Goal: Task Accomplishment & Management: Manage account settings

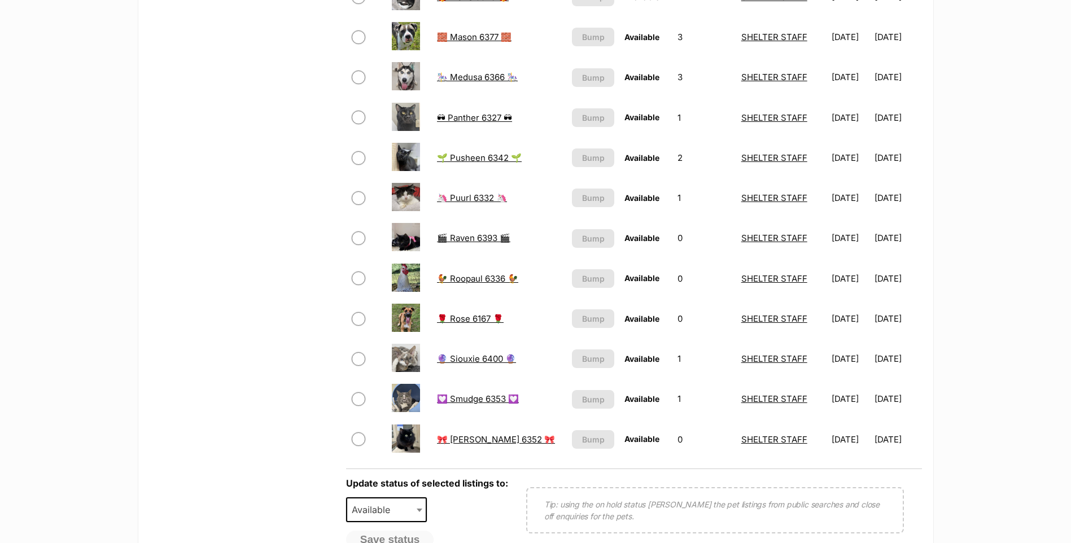
scroll to position [621, 0]
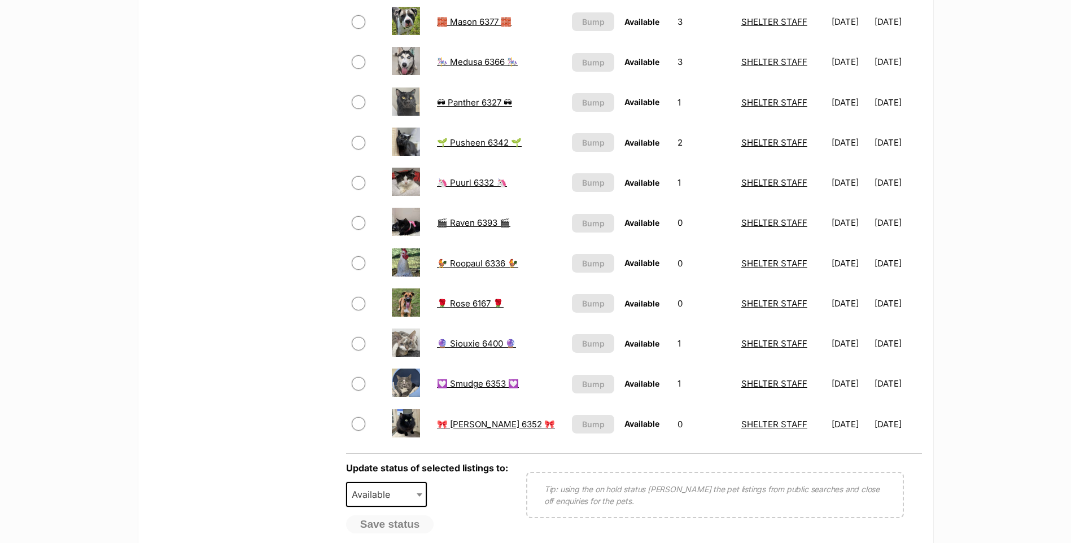
click at [460, 343] on link "🔮 Siouxie 6400 🔮" at bounding box center [476, 343] width 79 height 11
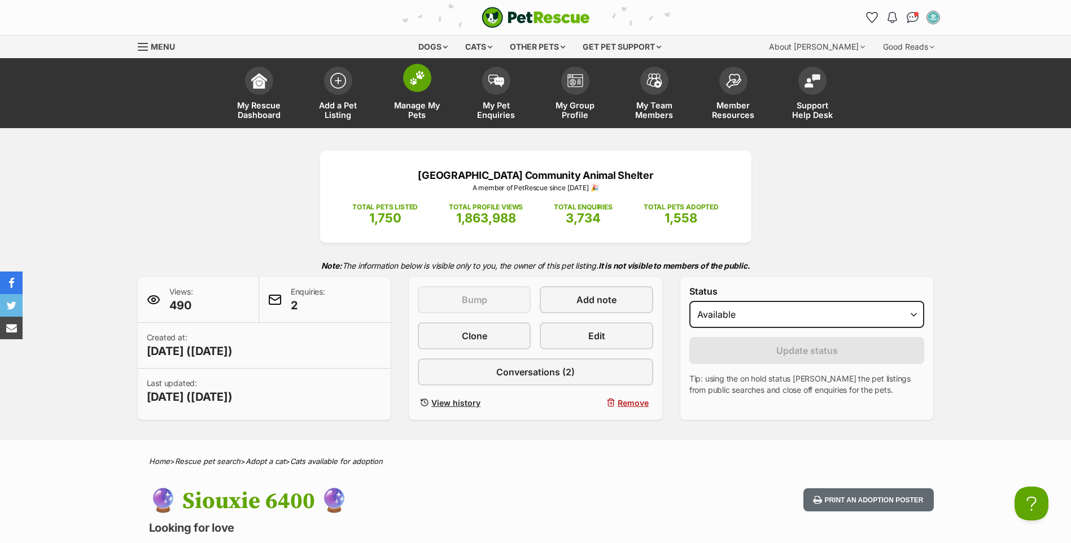
click at [417, 75] on img at bounding box center [417, 78] width 16 height 15
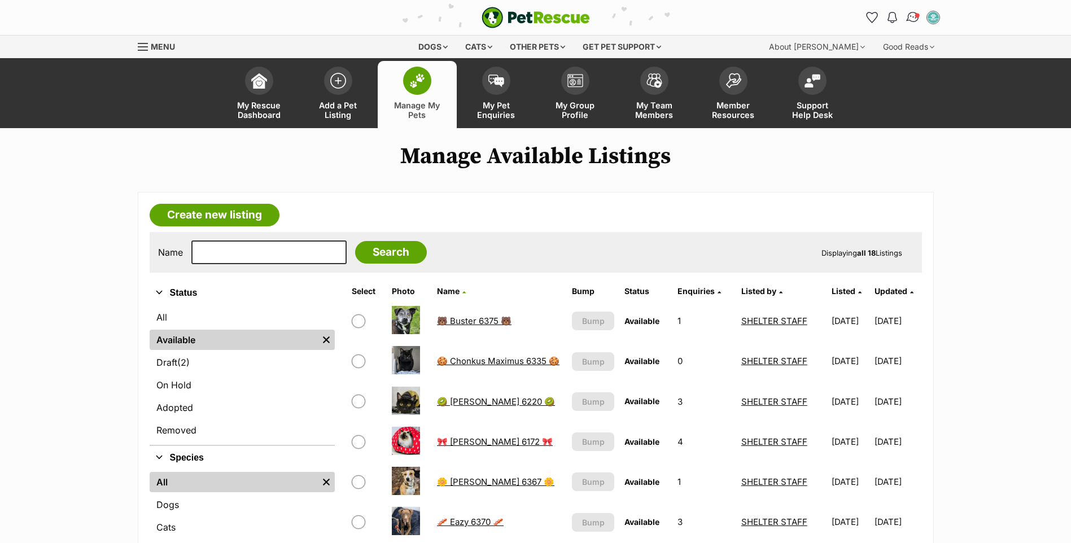
click at [907, 15] on img "Conversations" at bounding box center [912, 17] width 15 height 15
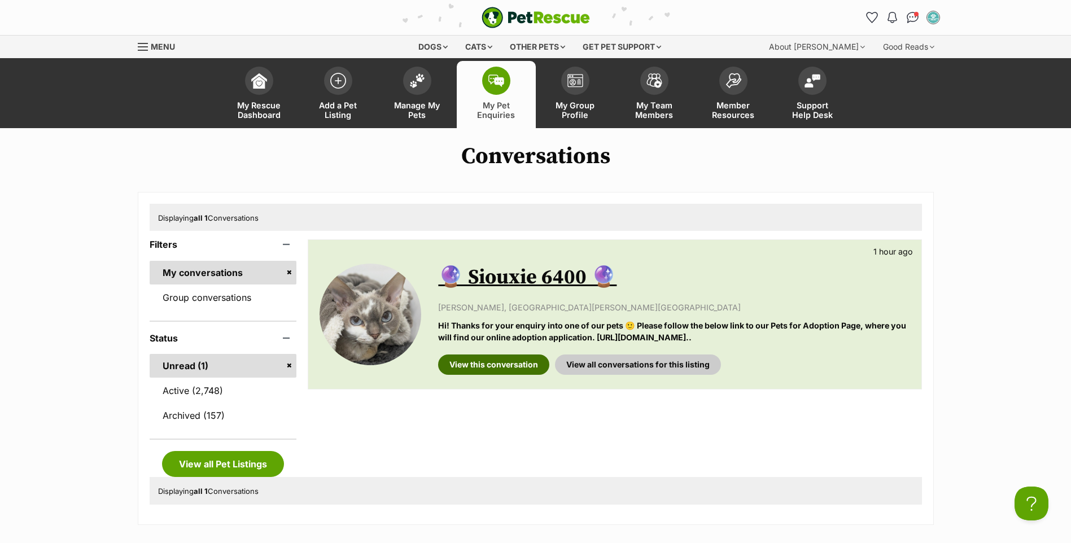
click at [501, 369] on link "View this conversation" at bounding box center [493, 365] width 111 height 20
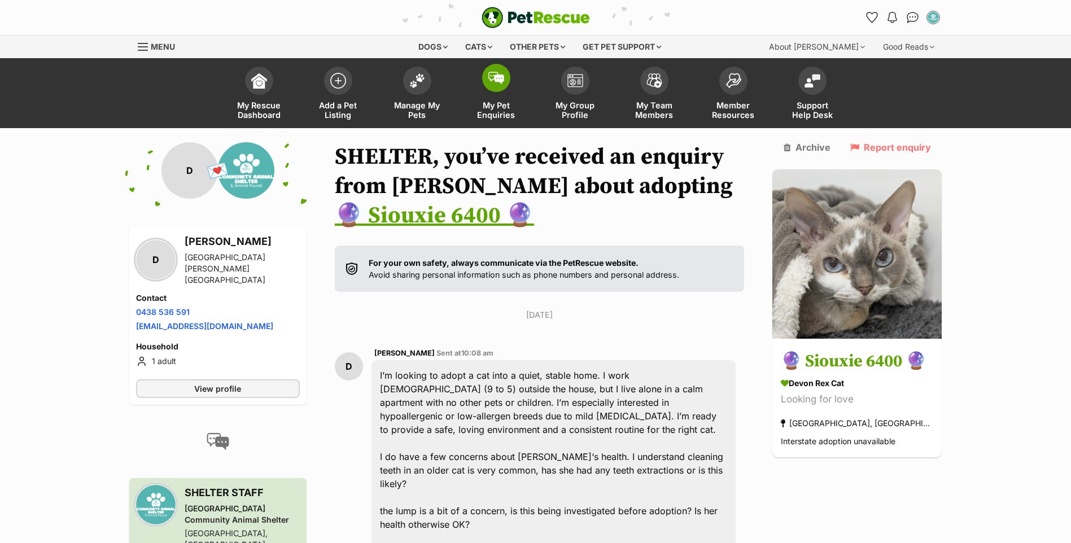
click at [478, 91] on link "My Pet Enquiries" at bounding box center [496, 94] width 79 height 67
click at [424, 98] on link "Manage My Pets" at bounding box center [417, 94] width 79 height 67
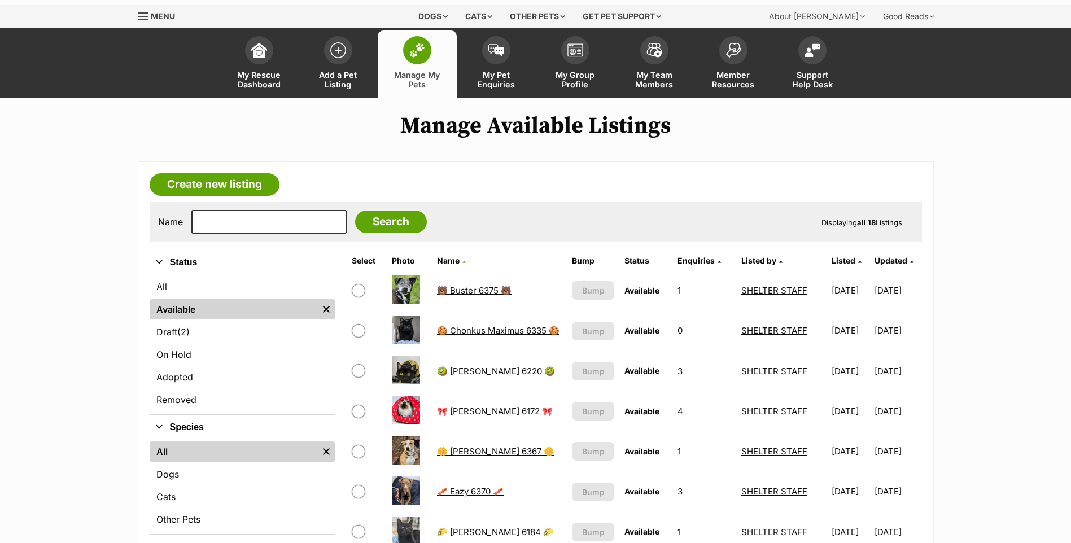
scroll to position [56, 0]
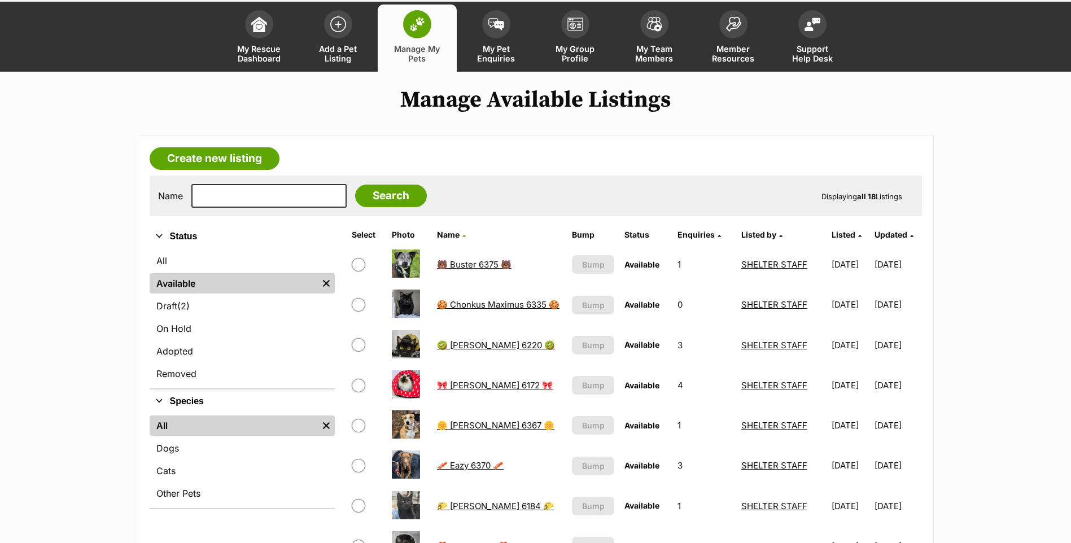
click at [469, 423] on link "🌼 [PERSON_NAME] 6367 🌼" at bounding box center [495, 425] width 117 height 11
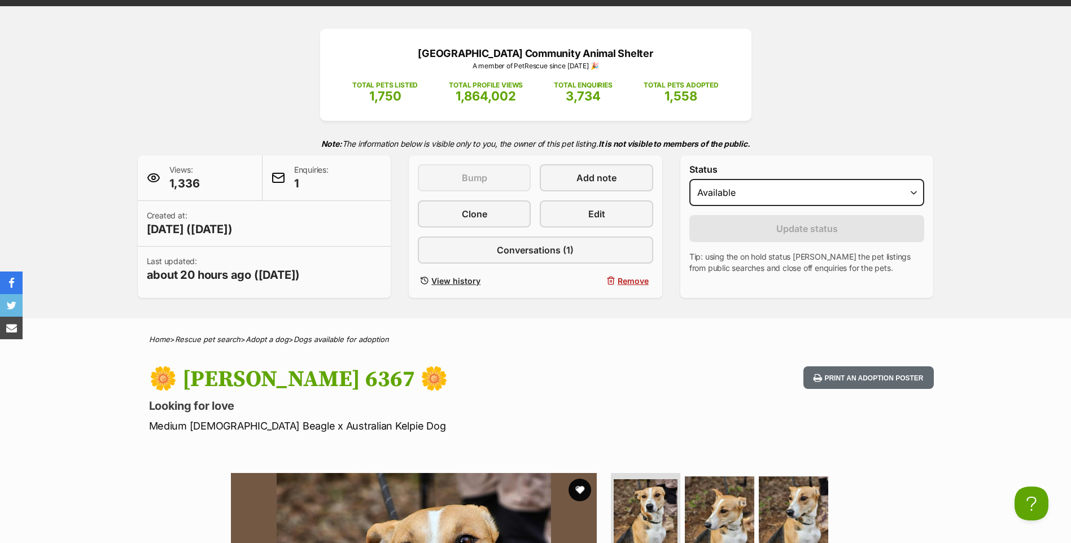
scroll to position [113, 0]
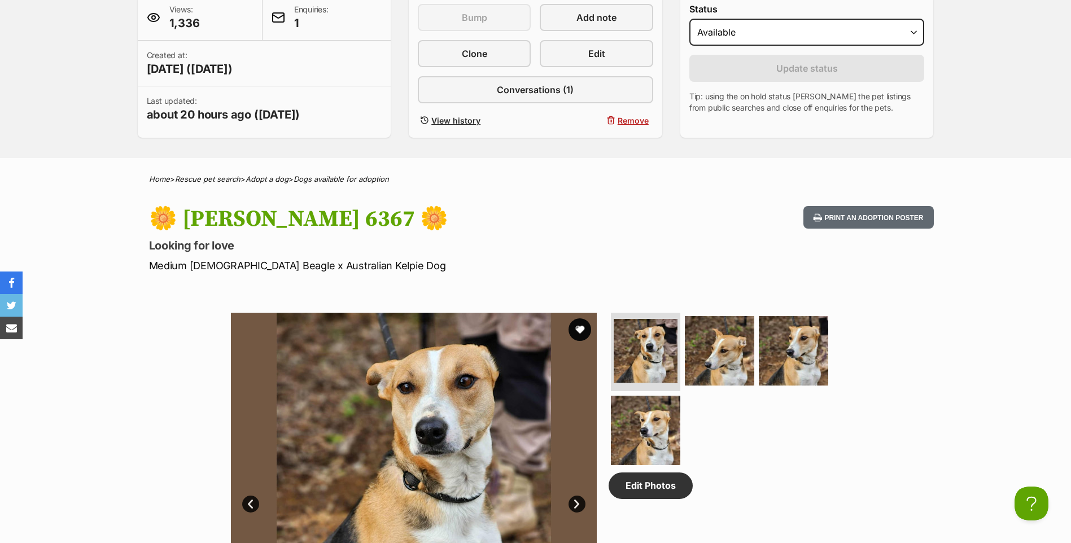
scroll to position [209, 0]
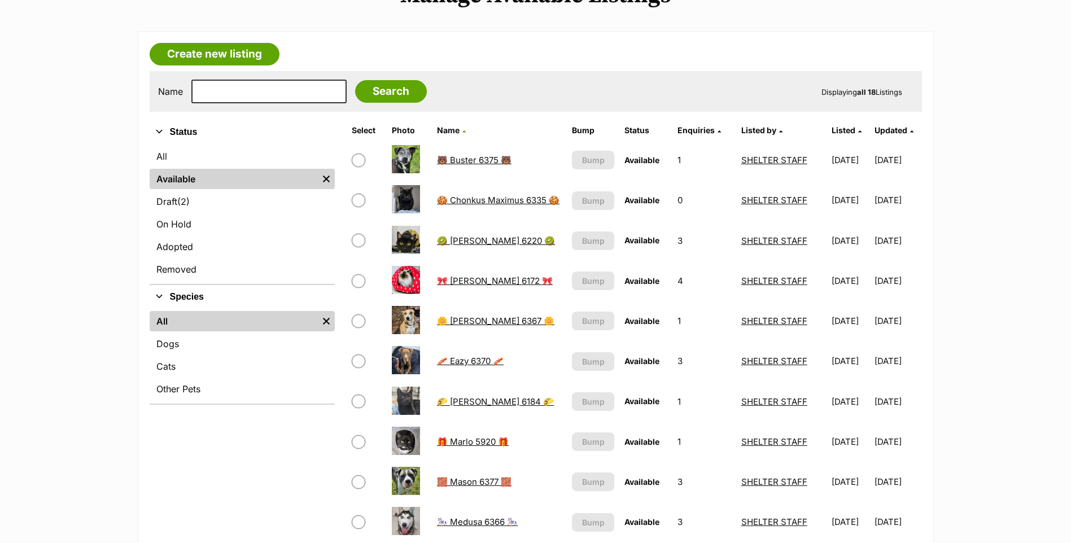
scroll to position [226, 0]
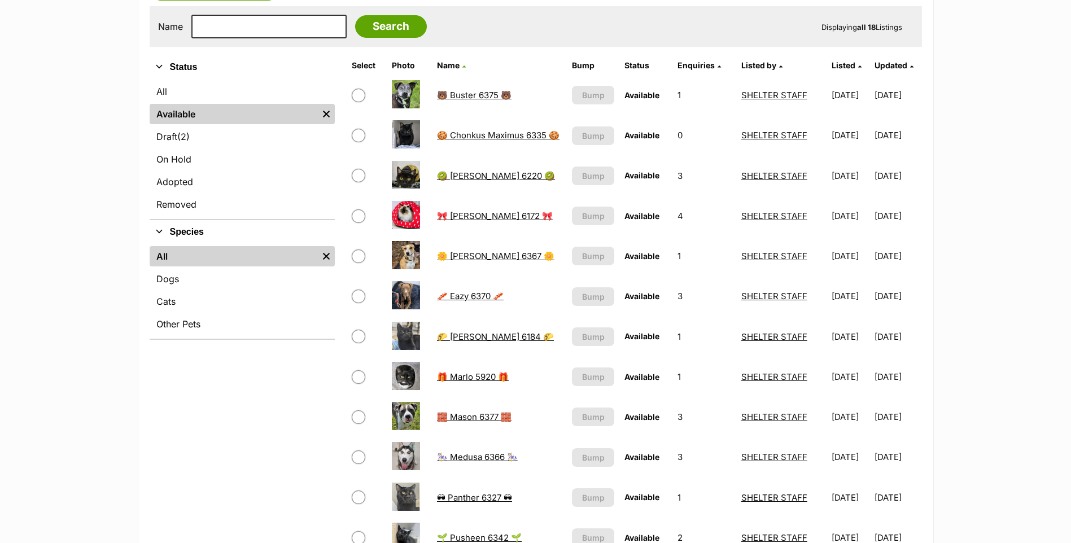
click at [473, 458] on link "🎠 Medusa 6366 🎠" at bounding box center [477, 457] width 81 height 11
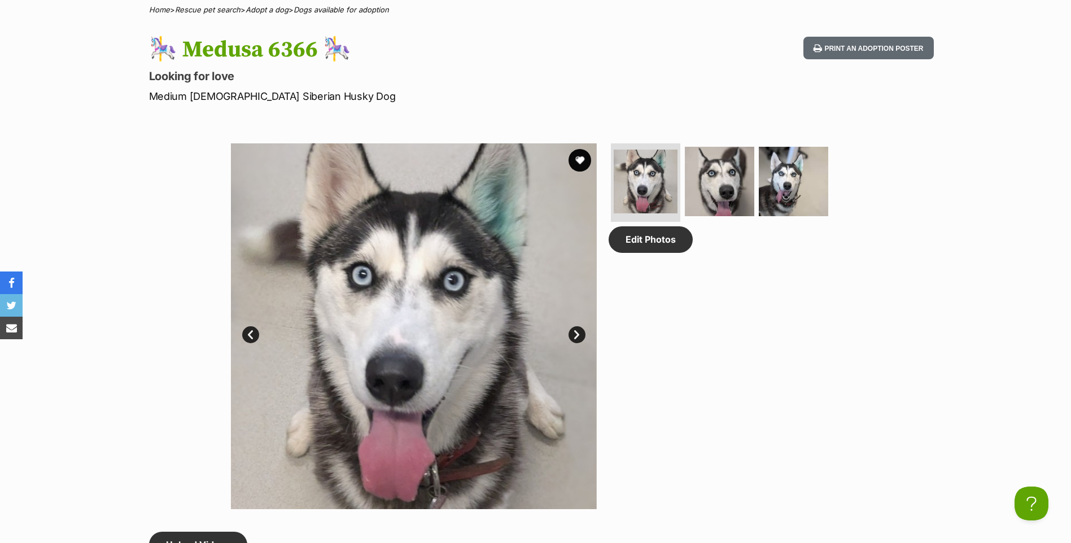
scroll to position [508, 0]
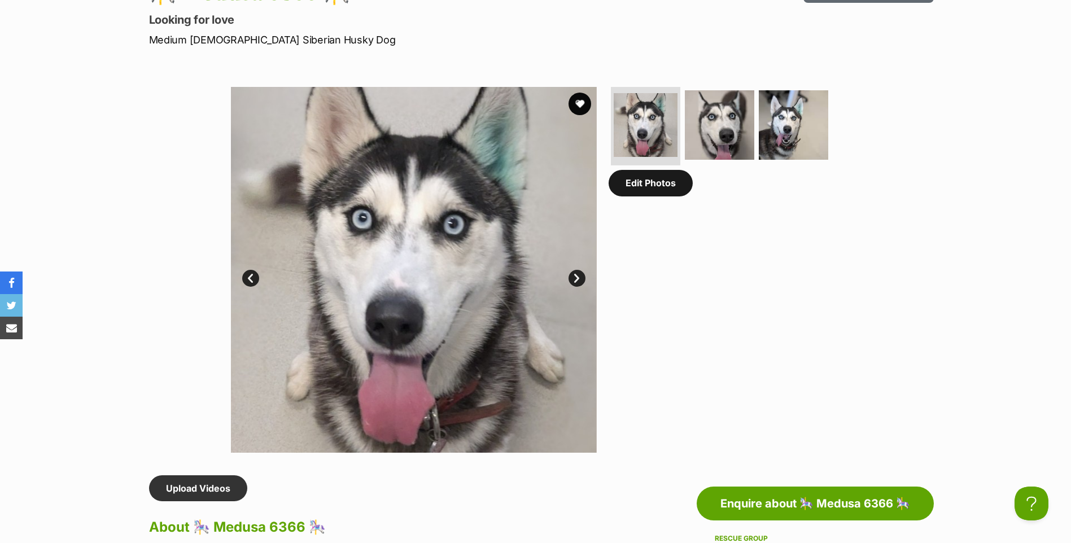
click at [646, 183] on link "Edit Photos" at bounding box center [651, 183] width 84 height 26
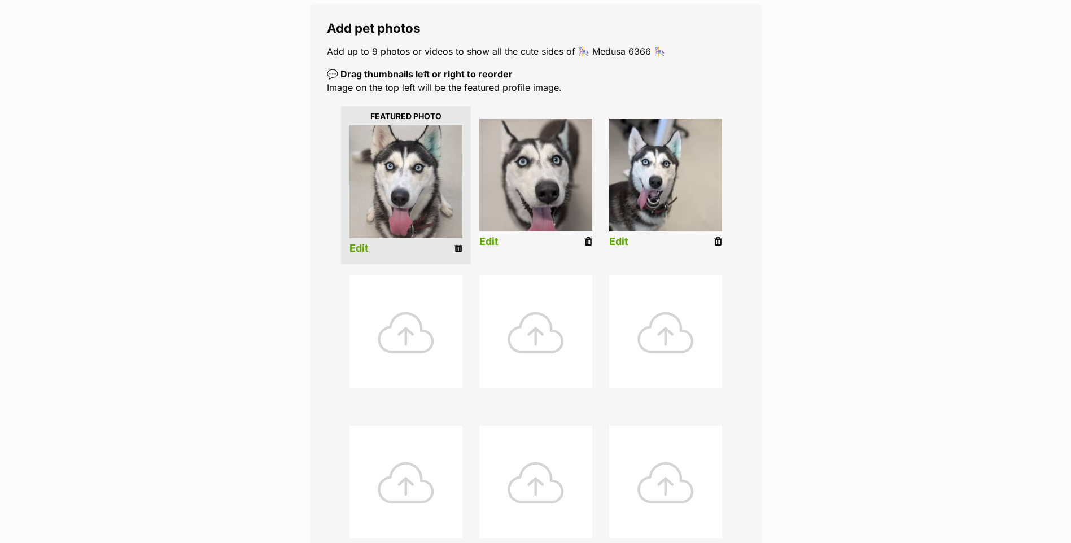
scroll to position [282, 0]
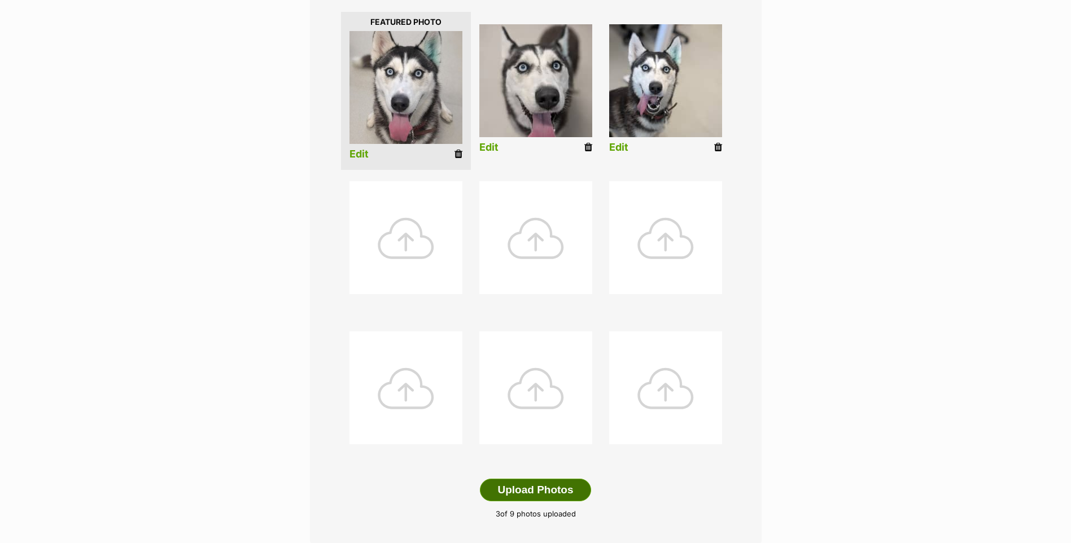
click at [528, 480] on button "Upload Photos" at bounding box center [535, 490] width 111 height 23
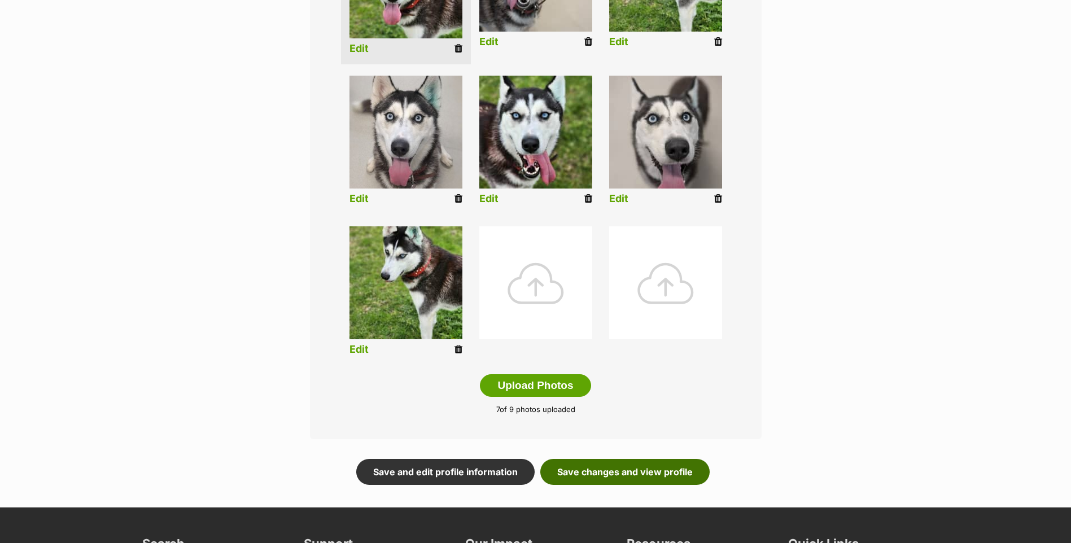
scroll to position [395, 0]
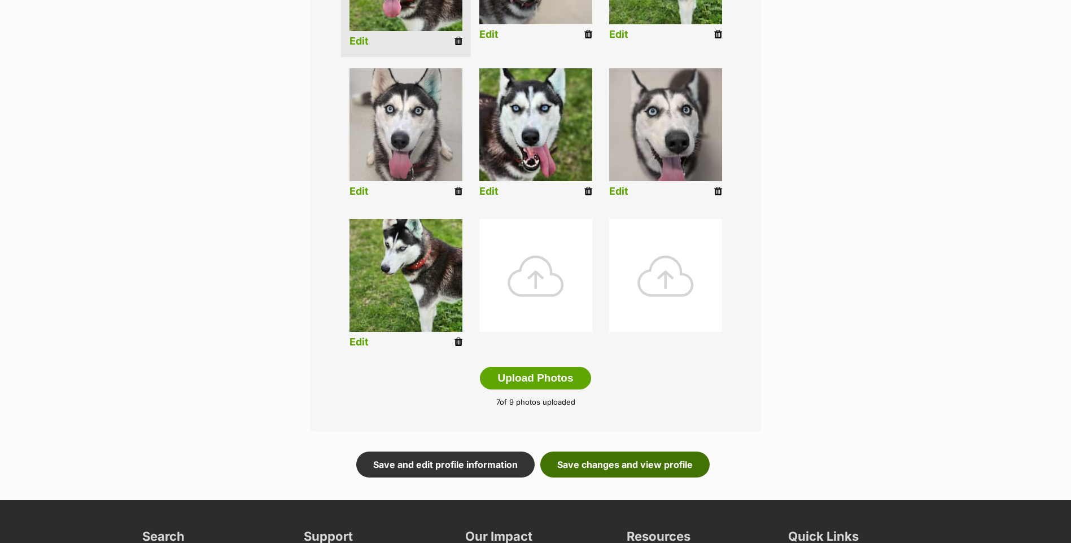
click at [598, 467] on link "Save changes and view profile" at bounding box center [624, 465] width 169 height 26
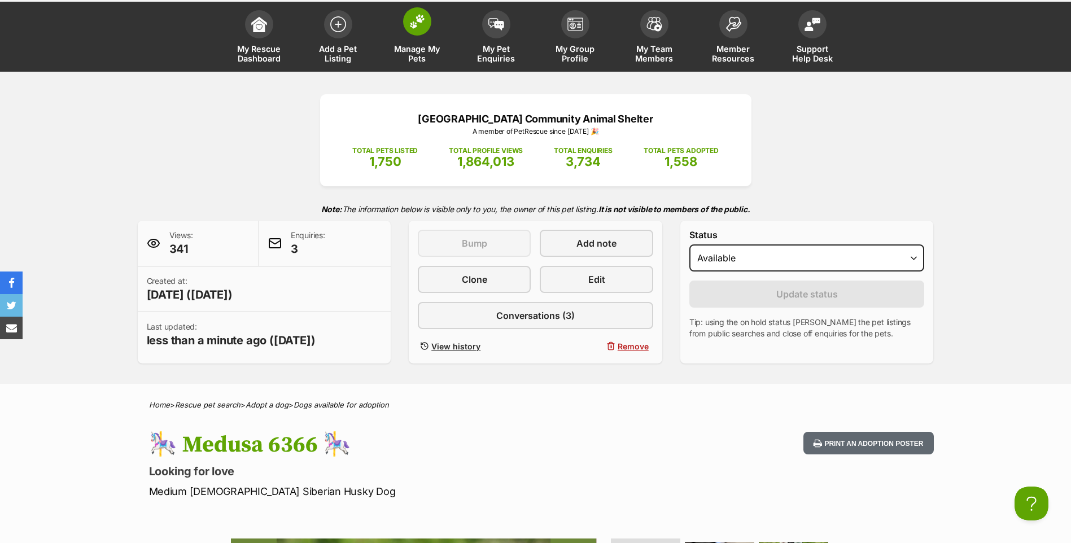
click at [431, 41] on link "Manage My Pets" at bounding box center [417, 38] width 79 height 67
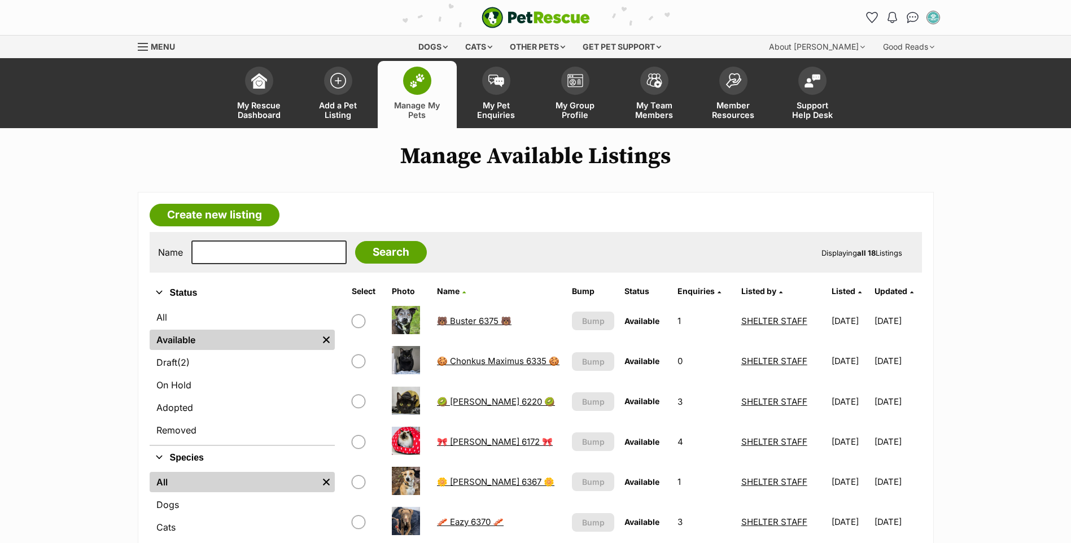
click at [495, 321] on link "🐻 Buster 6375 🐻" at bounding box center [474, 321] width 75 height 11
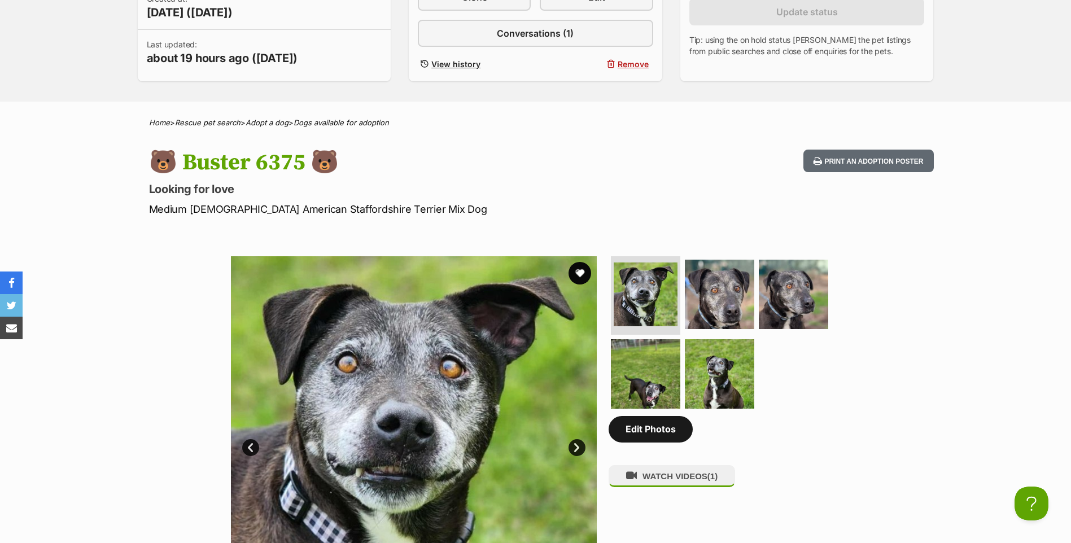
click at [665, 434] on link "Edit Photos" at bounding box center [651, 429] width 84 height 26
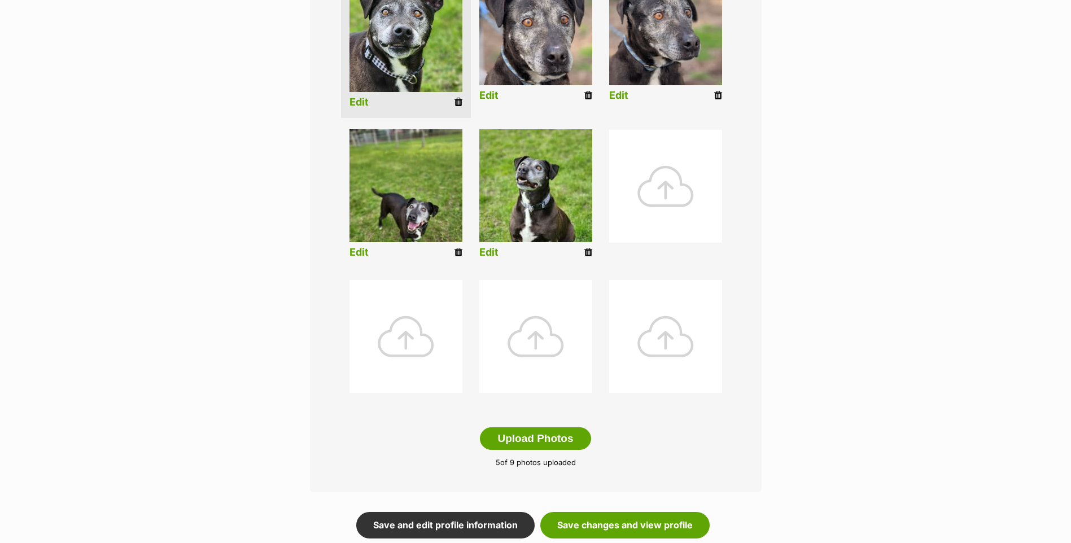
scroll to position [339, 0]
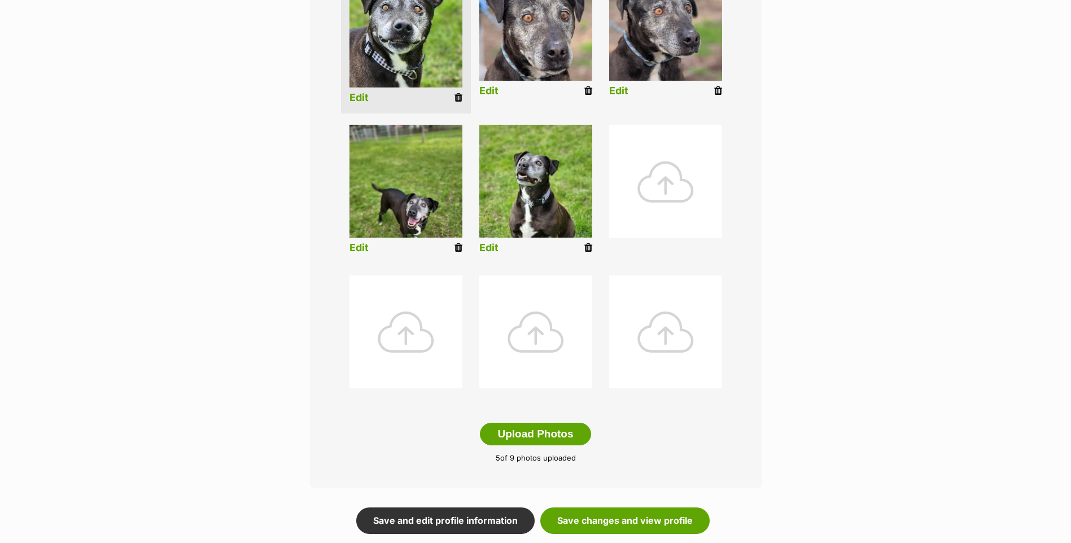
click at [553, 307] on div at bounding box center [535, 332] width 113 height 113
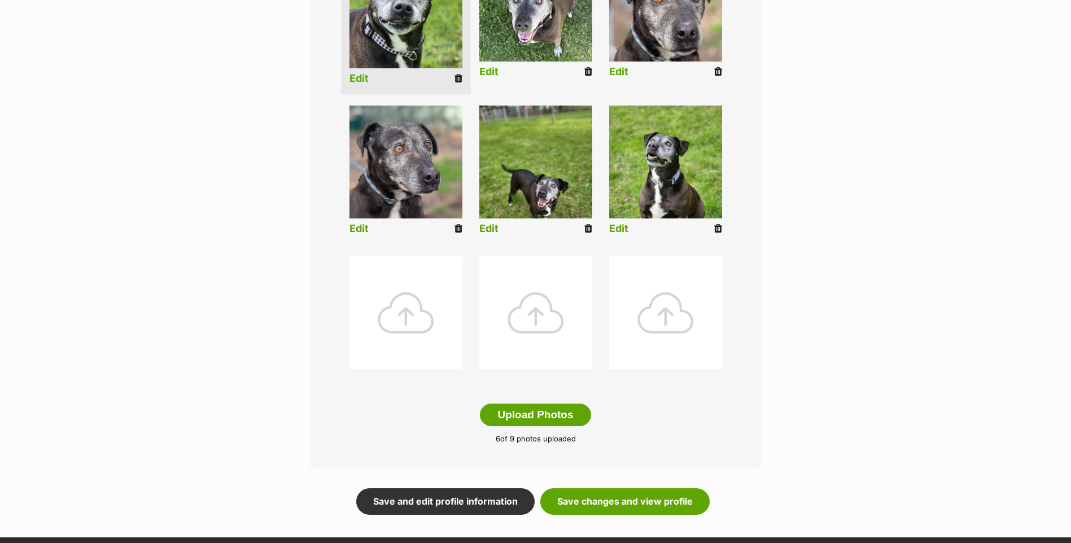
scroll to position [565, 0]
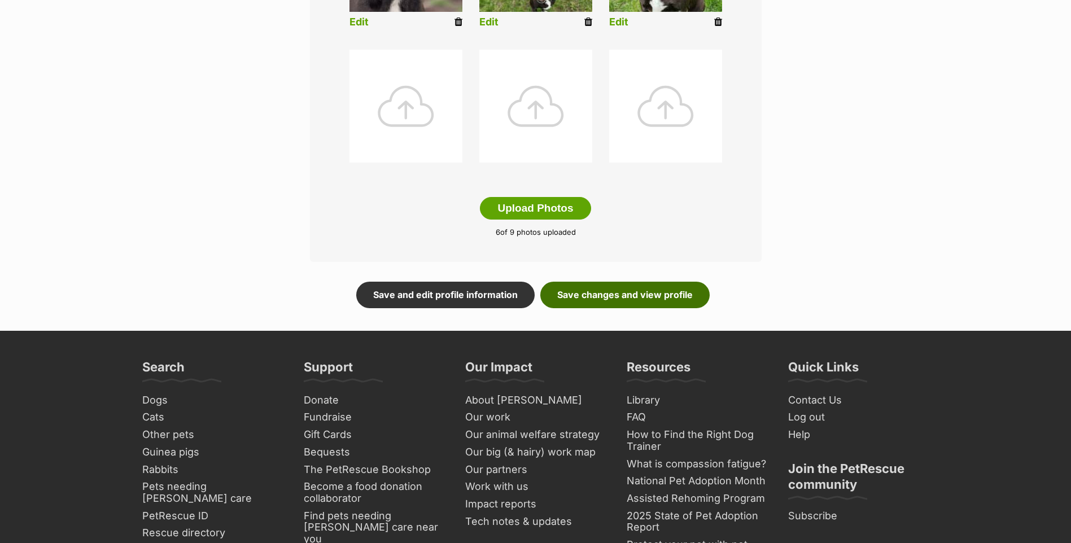
click at [592, 305] on link "Save changes and view profile" at bounding box center [624, 295] width 169 height 26
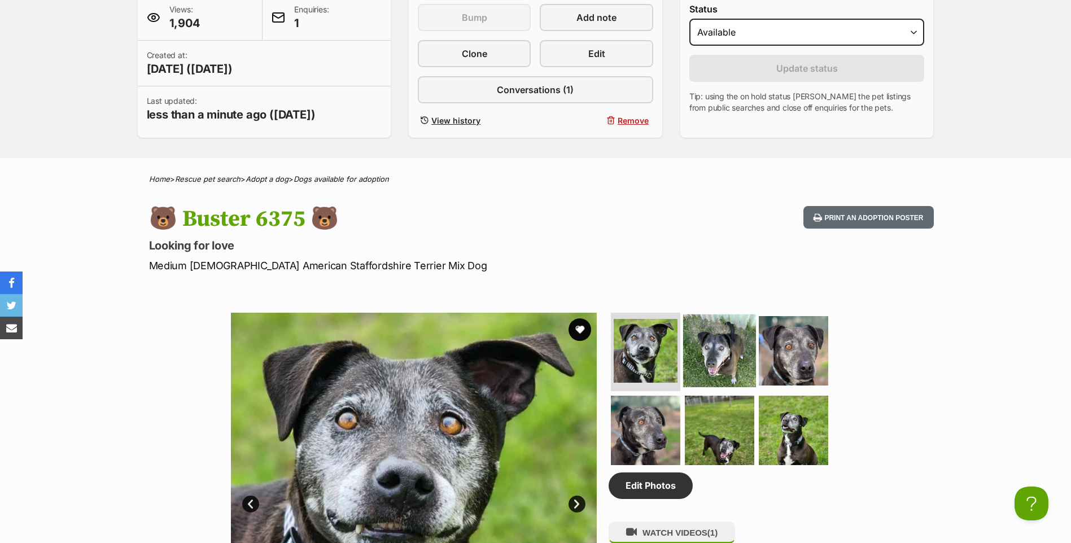
click at [685, 335] on img at bounding box center [719, 350] width 73 height 73
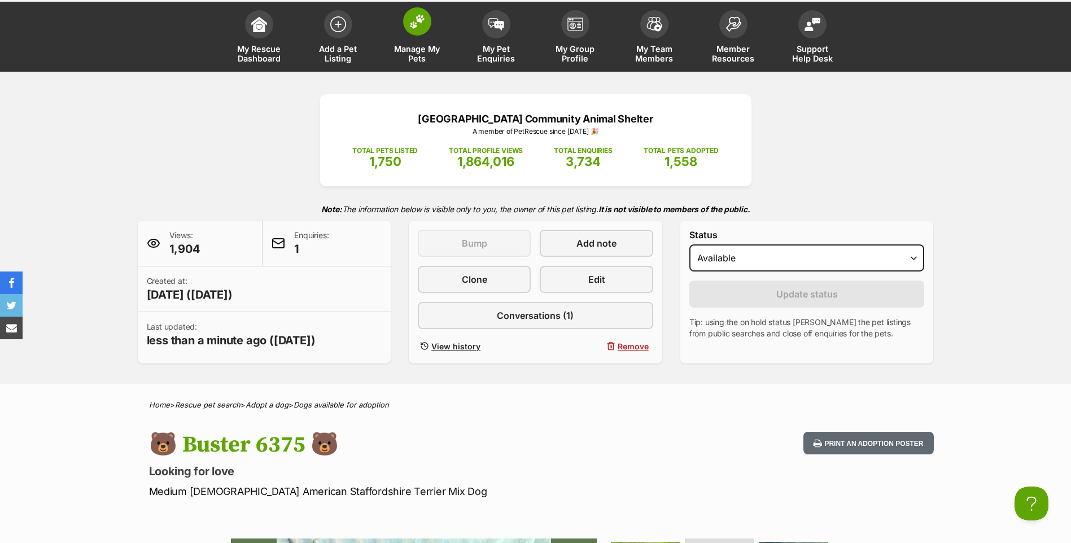
click at [434, 41] on link "Manage My Pets" at bounding box center [417, 38] width 79 height 67
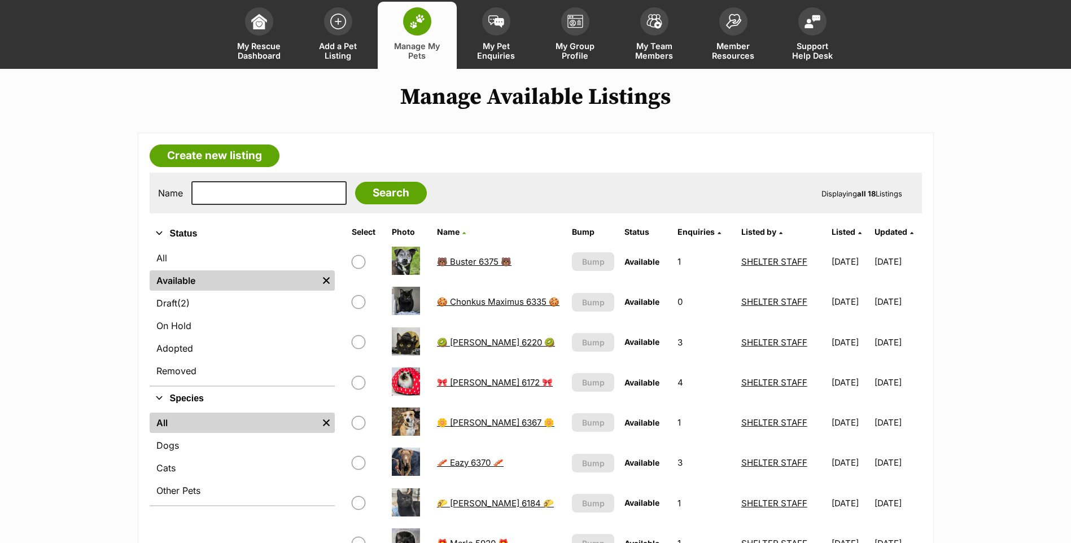
scroll to position [113, 0]
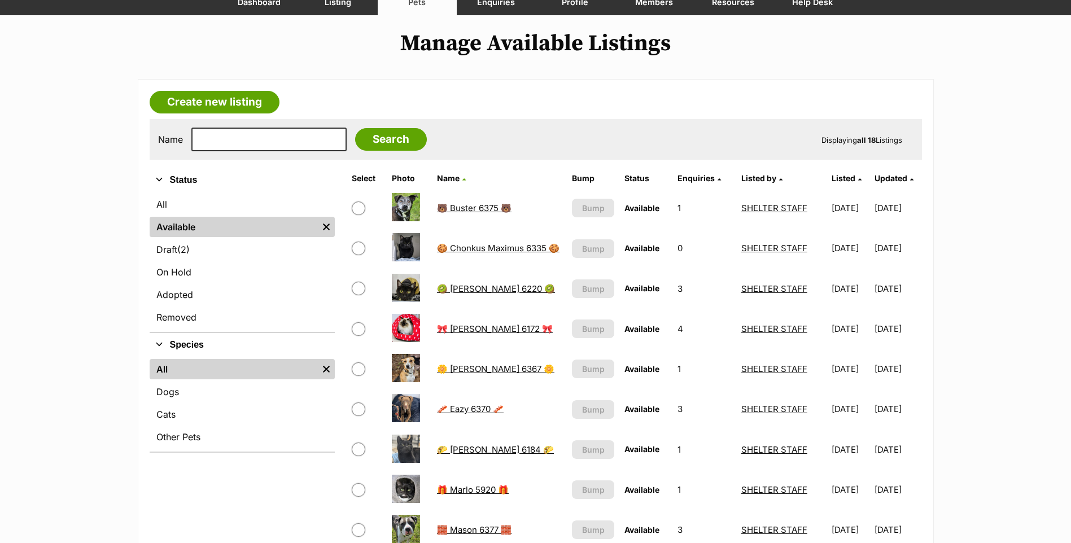
click at [465, 372] on link "🌼 [PERSON_NAME] 6367 🌼" at bounding box center [495, 369] width 117 height 11
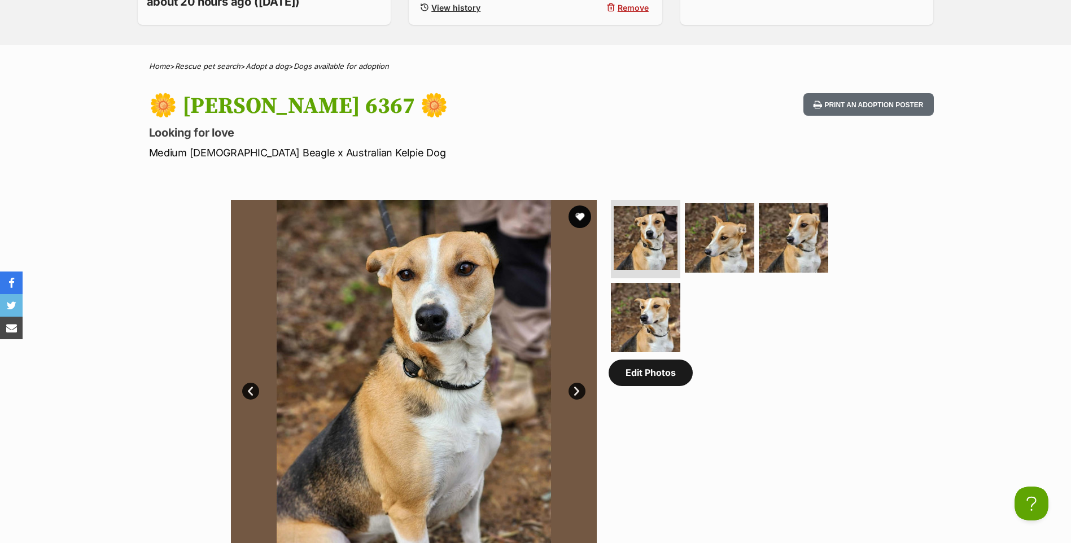
click at [641, 386] on link "Edit Photos" at bounding box center [651, 373] width 84 height 26
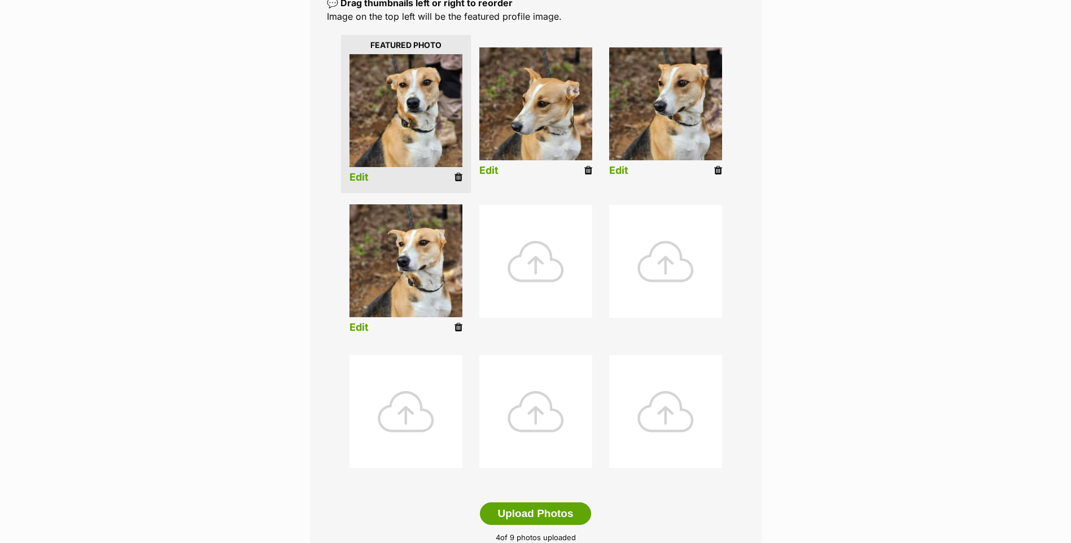
scroll to position [282, 0]
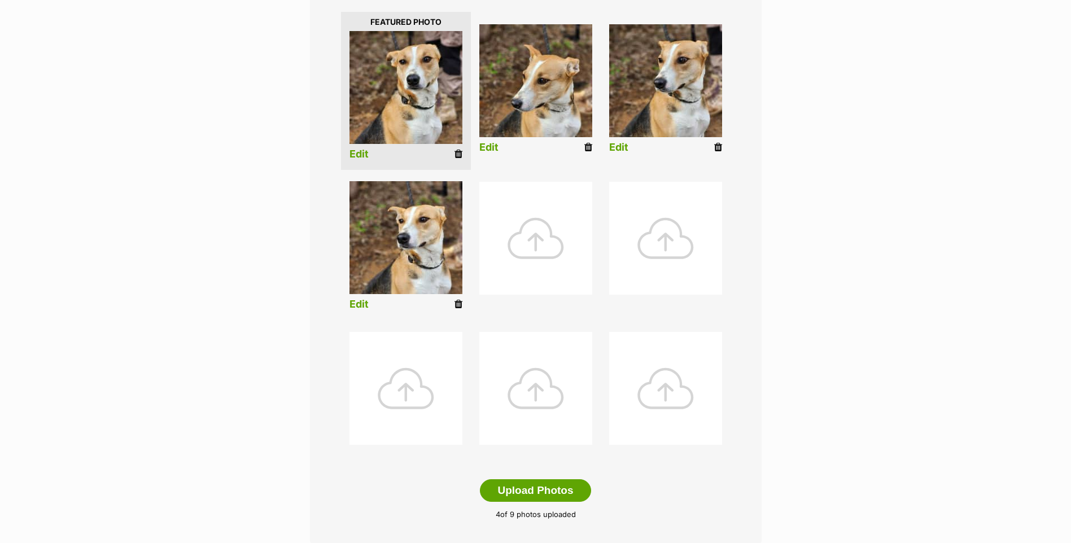
click at [560, 252] on div at bounding box center [535, 238] width 113 height 113
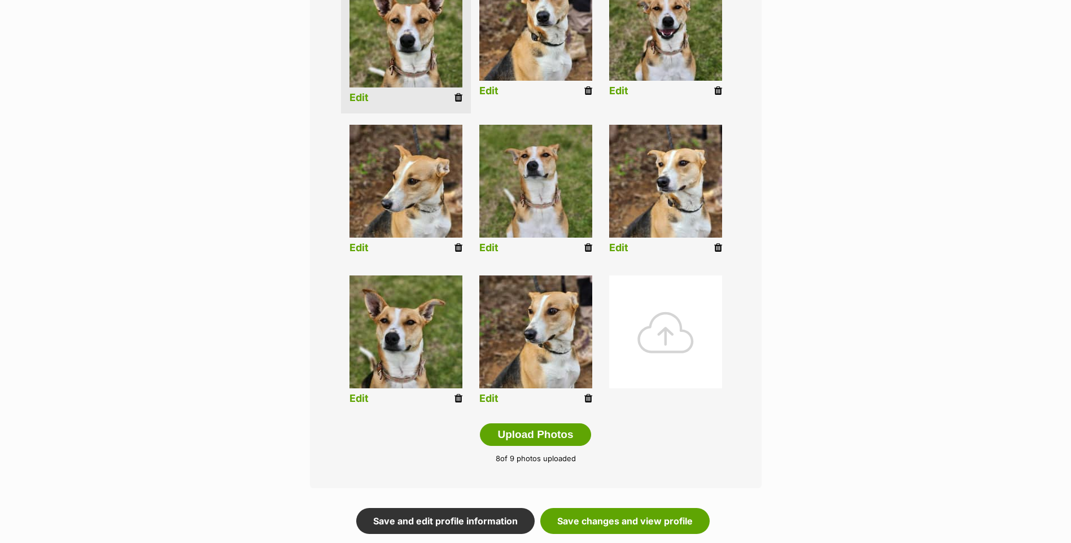
scroll to position [395, 0]
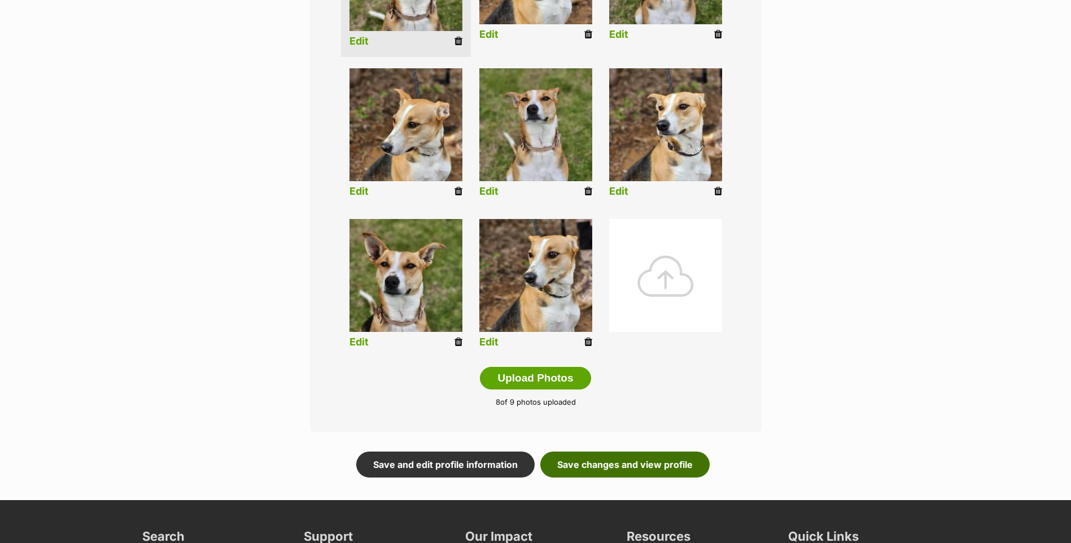
click at [624, 469] on link "Save changes and view profile" at bounding box center [624, 465] width 169 height 26
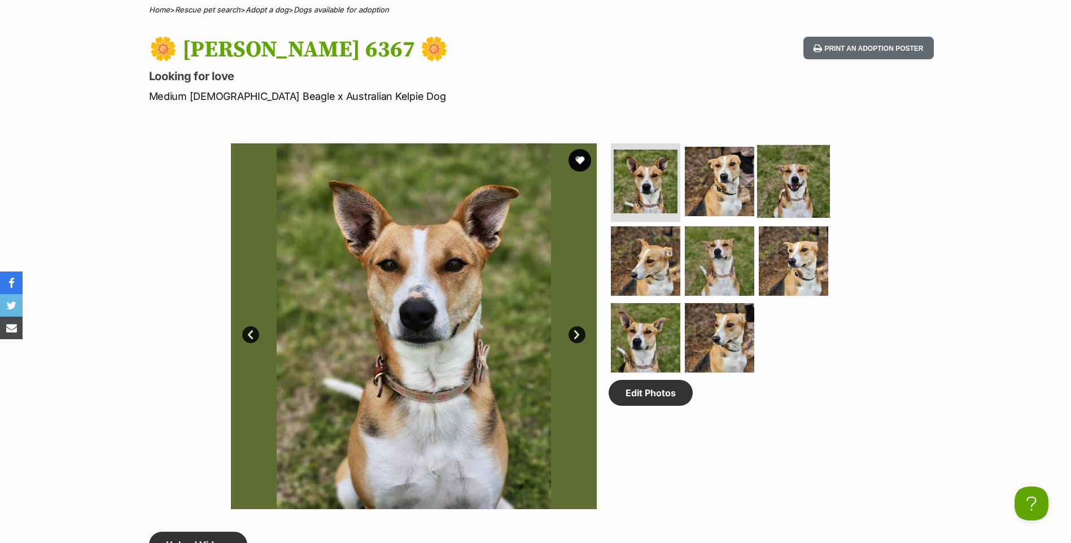
click at [803, 176] on img at bounding box center [793, 181] width 73 height 73
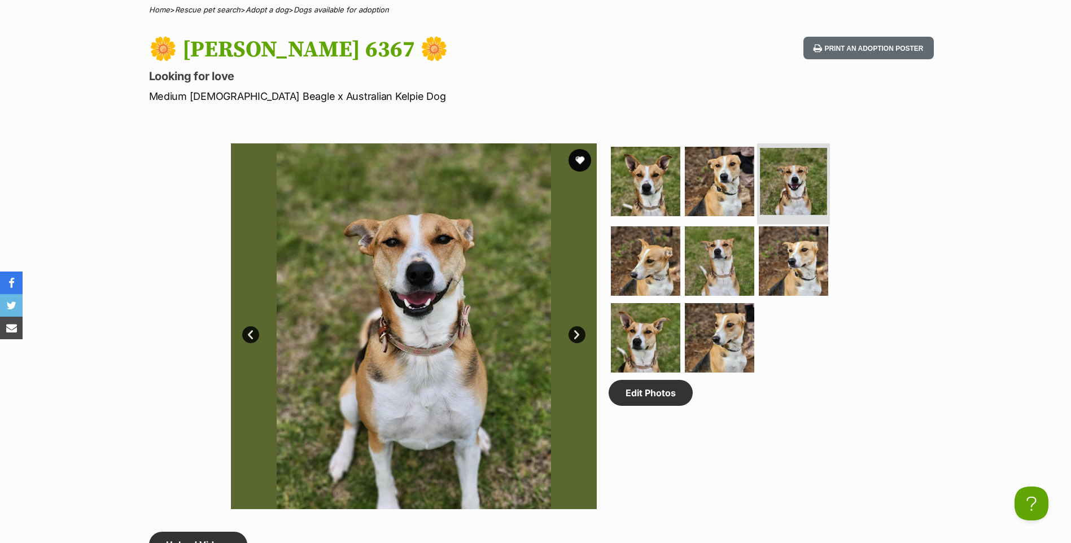
click at [764, 176] on img at bounding box center [793, 181] width 67 height 67
click at [733, 171] on img at bounding box center [719, 181] width 73 height 73
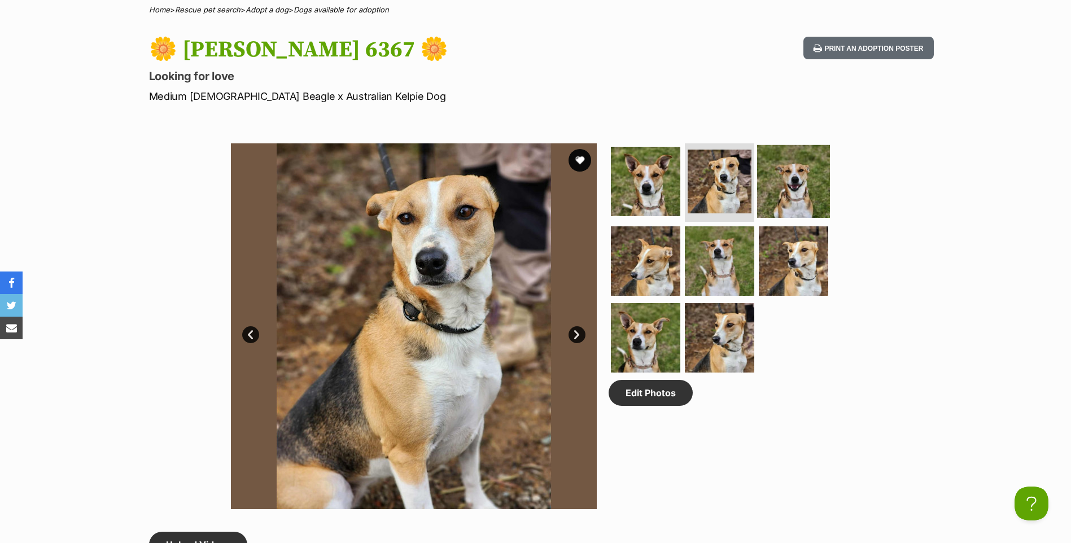
click at [790, 158] on img at bounding box center [793, 181] width 73 height 73
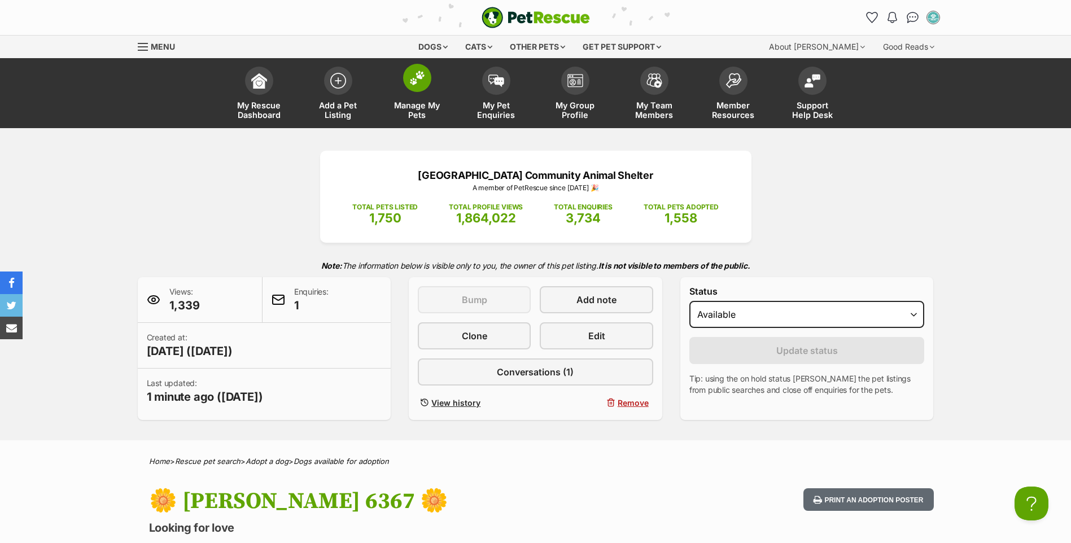
click at [436, 100] on link "Manage My Pets" at bounding box center [417, 94] width 79 height 67
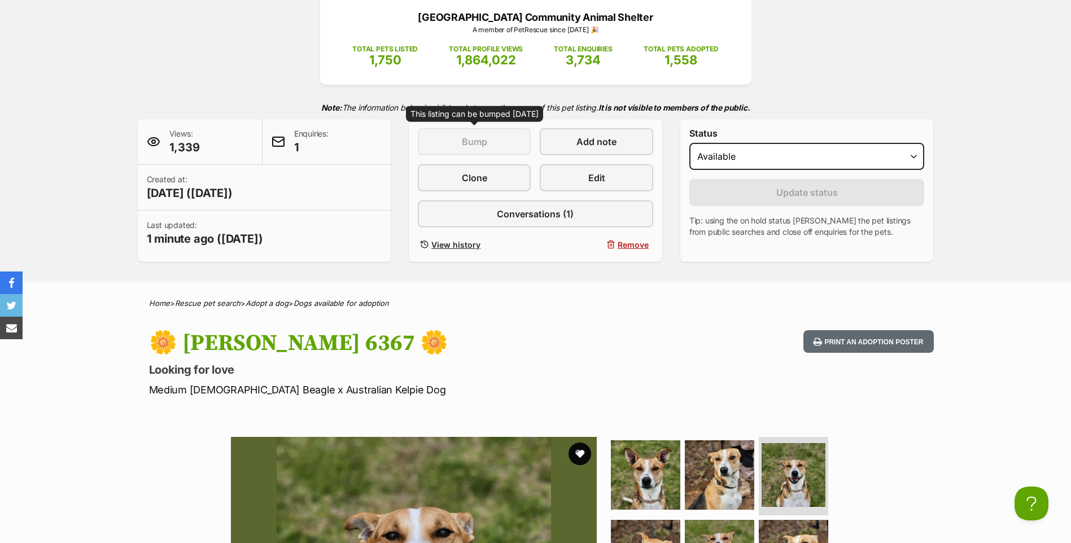
scroll to position [169, 0]
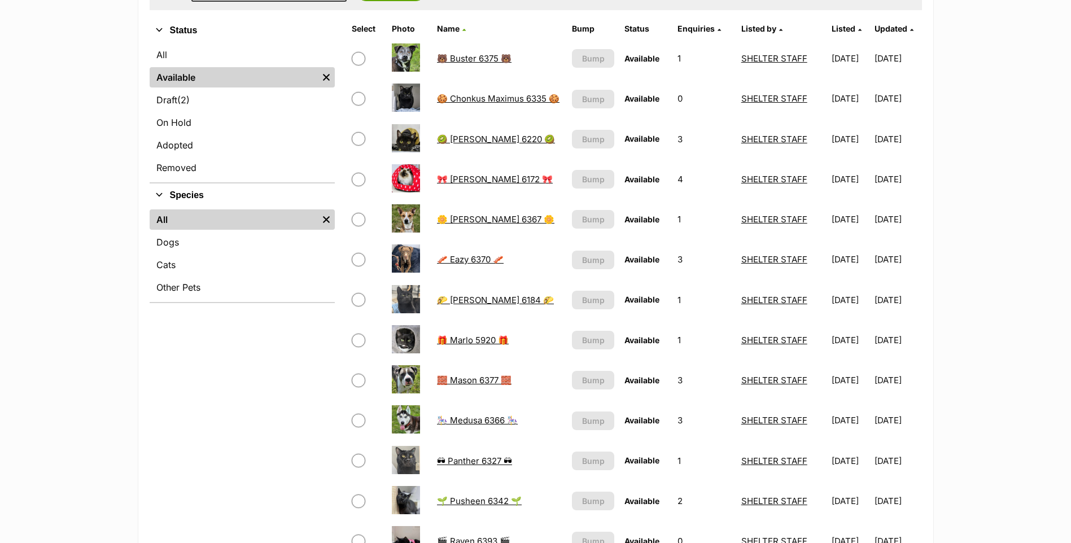
scroll to position [282, 0]
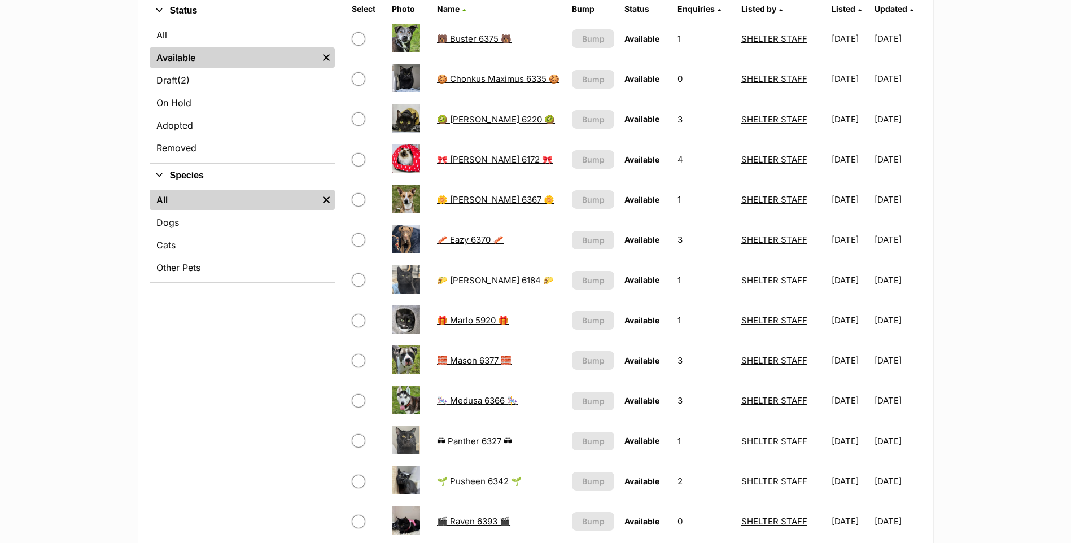
click at [478, 359] on link "🧱 Mason 6377 🧱" at bounding box center [474, 360] width 75 height 11
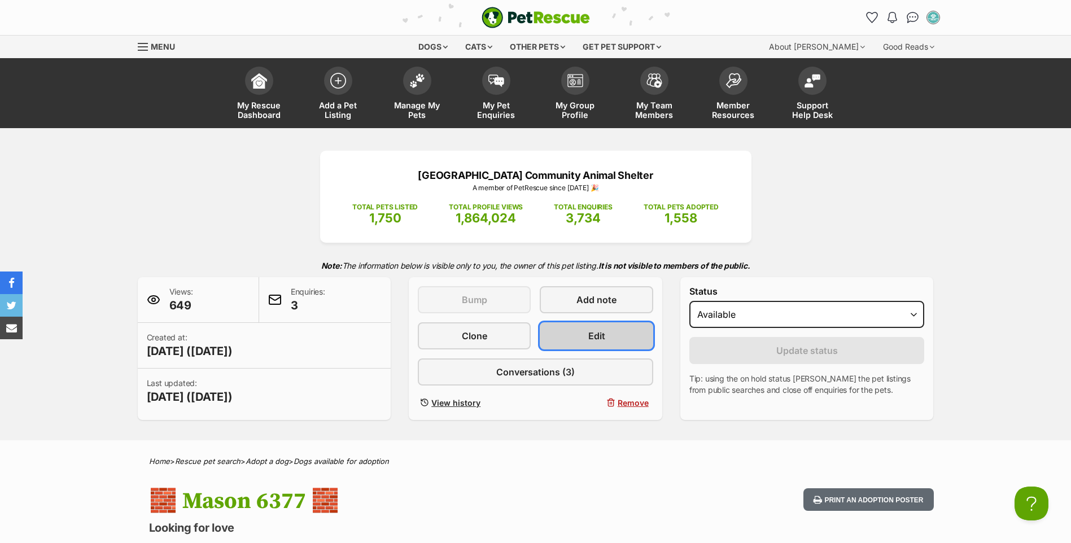
click at [587, 325] on link "Edit" at bounding box center [596, 335] width 113 height 27
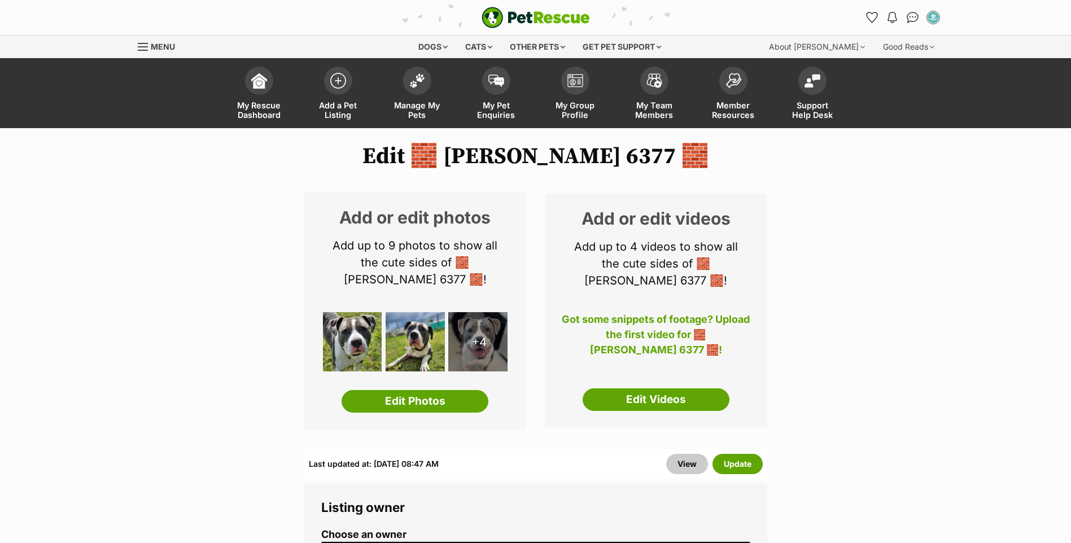
scroll to position [56, 0]
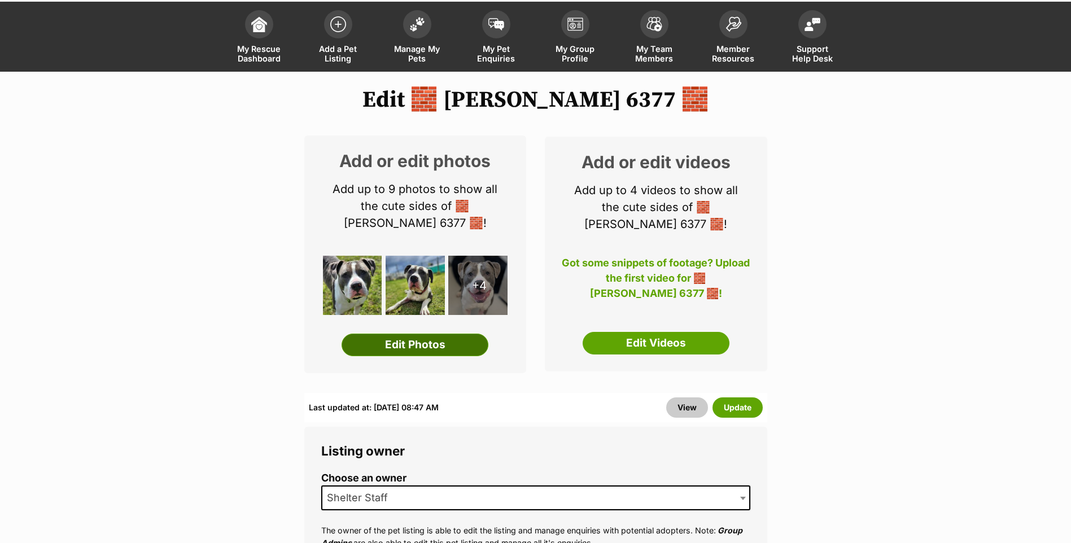
click at [370, 347] on link "Edit Photos" at bounding box center [415, 345] width 147 height 23
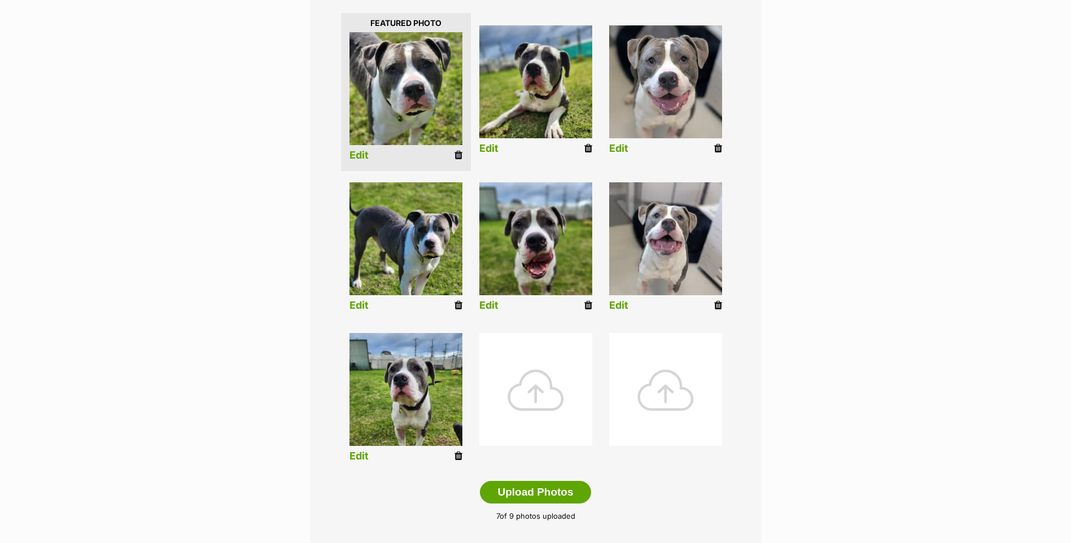
scroll to position [339, 0]
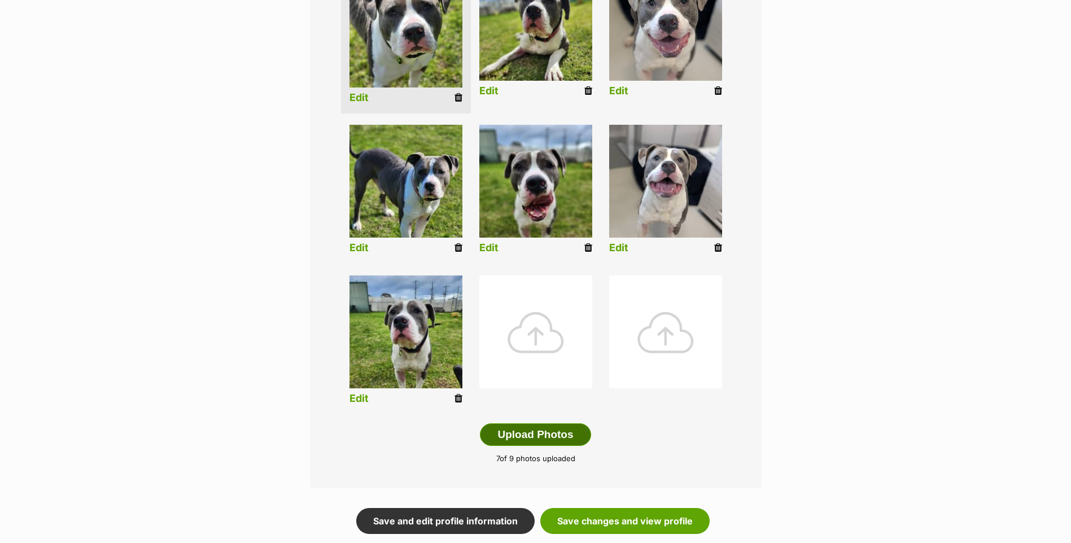
click at [517, 426] on button "Upload Photos" at bounding box center [535, 434] width 111 height 23
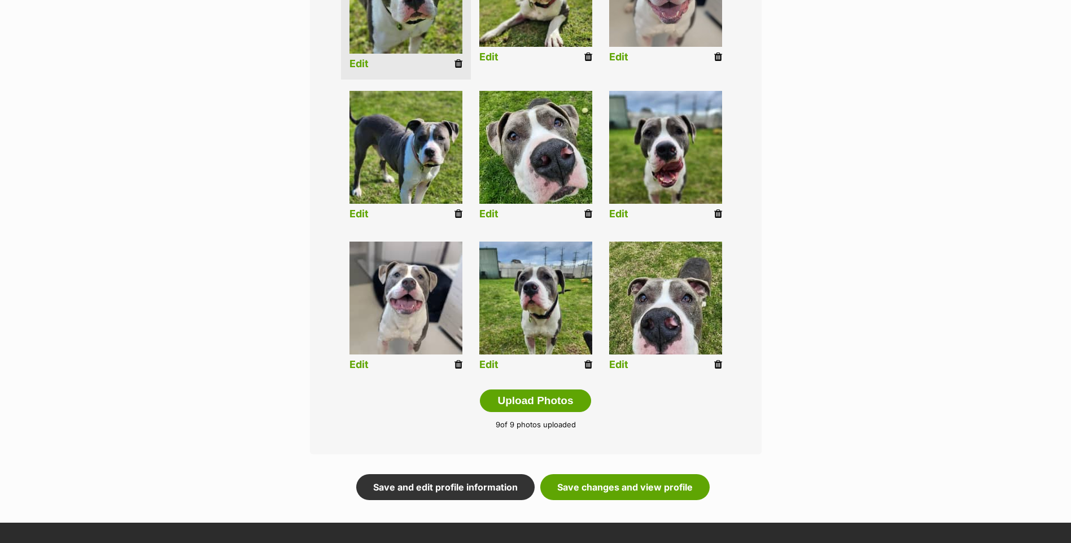
scroll to position [395, 0]
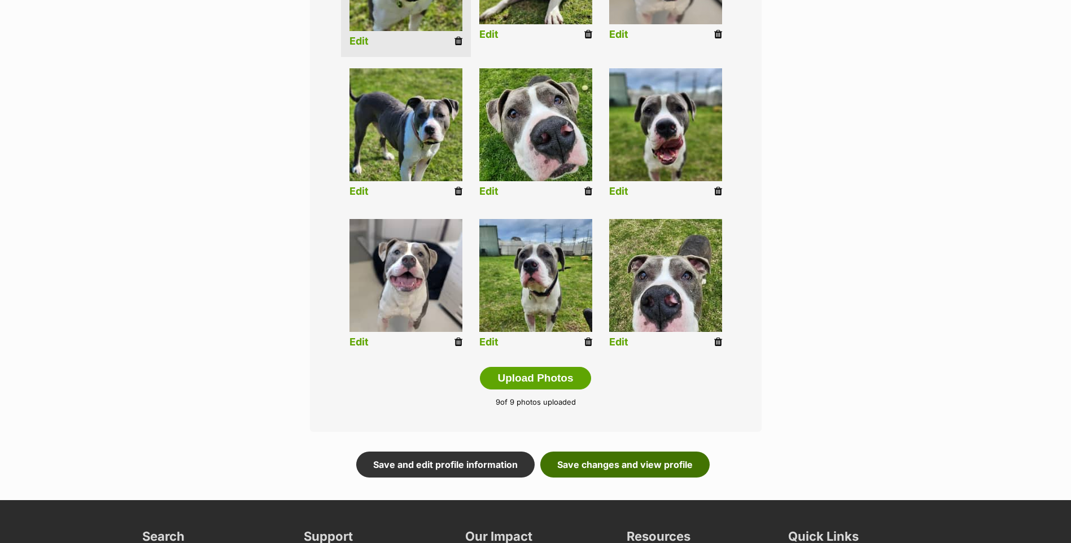
click at [649, 475] on link "Save changes and view profile" at bounding box center [624, 465] width 169 height 26
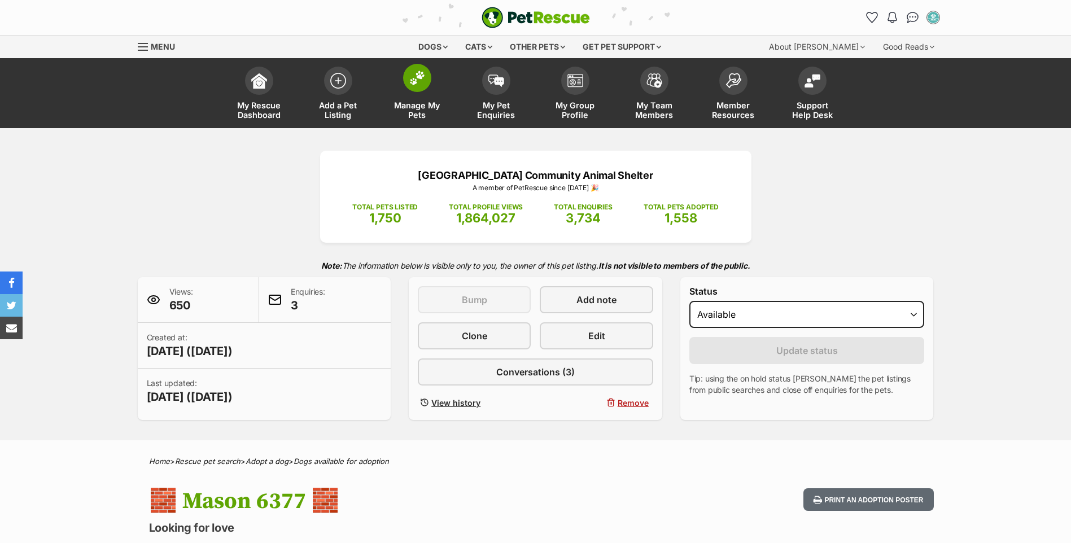
click at [413, 97] on link "Manage My Pets" at bounding box center [417, 94] width 79 height 67
